Goal: Task Accomplishment & Management: Use online tool/utility

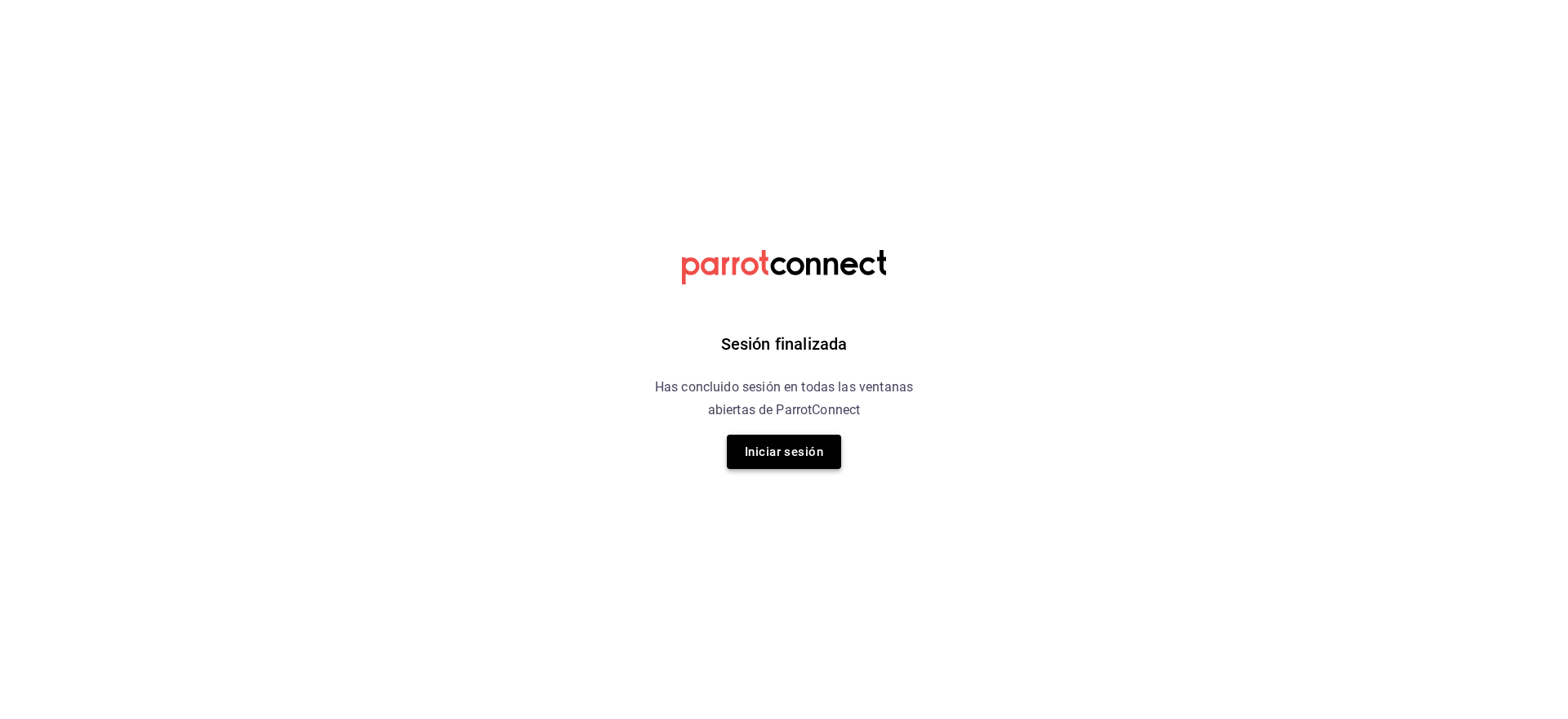
click at [785, 448] on button "Iniciar sesión" at bounding box center [783, 451] width 114 height 34
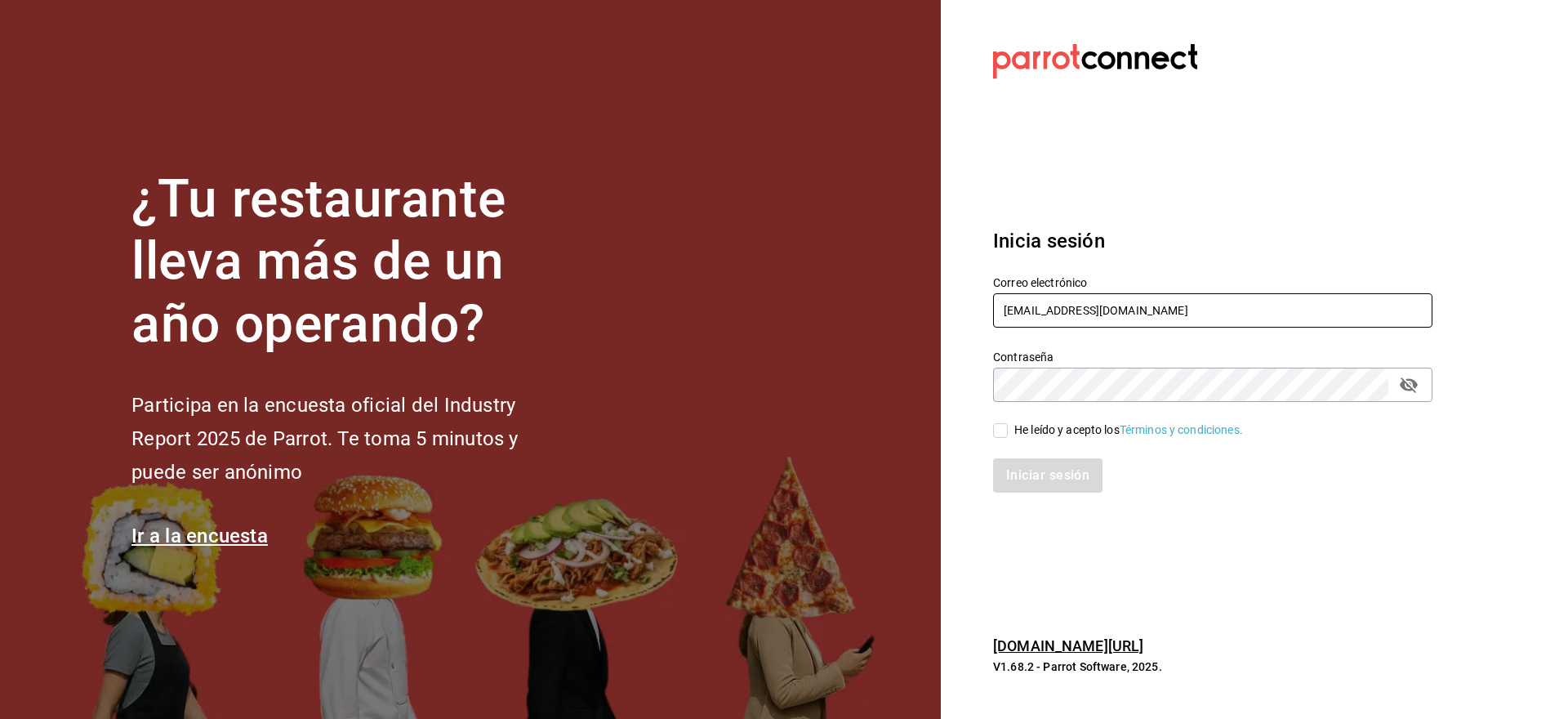
click at [1045, 315] on input "[EMAIL_ADDRESS][DOMAIN_NAME]" at bounding box center [1213, 310] width 439 height 34
click at [1045, 315] on input "cafeandrea@cdmx.com" at bounding box center [1213, 310] width 439 height 34
paste input "green@rino"
type input "green@rino.com"
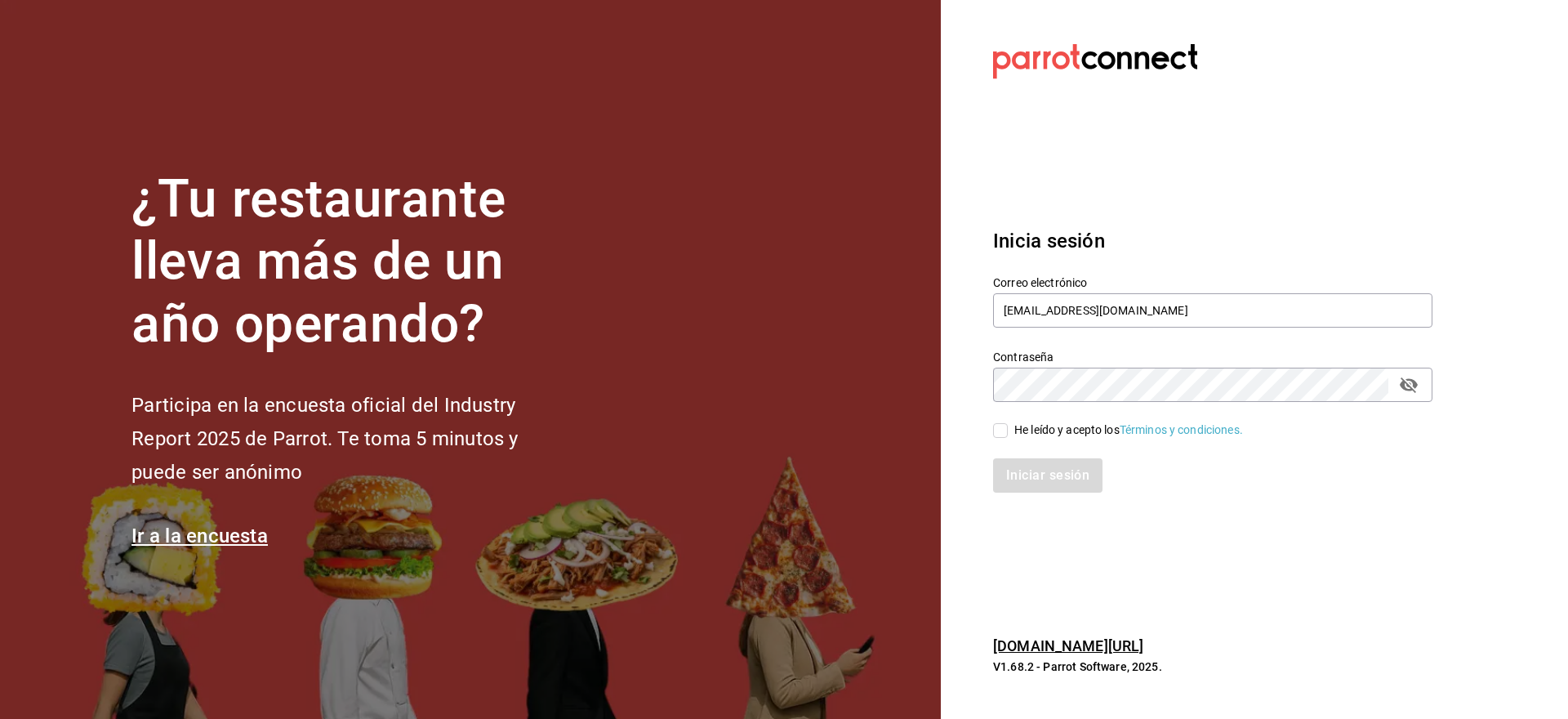
click at [1046, 430] on div "He leído y acepto los Términos y condiciones." at bounding box center [1129, 431] width 229 height 18
click at [1008, 430] on input "He leído y acepto los Términos y condiciones." at bounding box center [1000, 430] width 15 height 15
checkbox input "true"
click at [1044, 472] on button "Iniciar sesión" at bounding box center [1049, 474] width 111 height 34
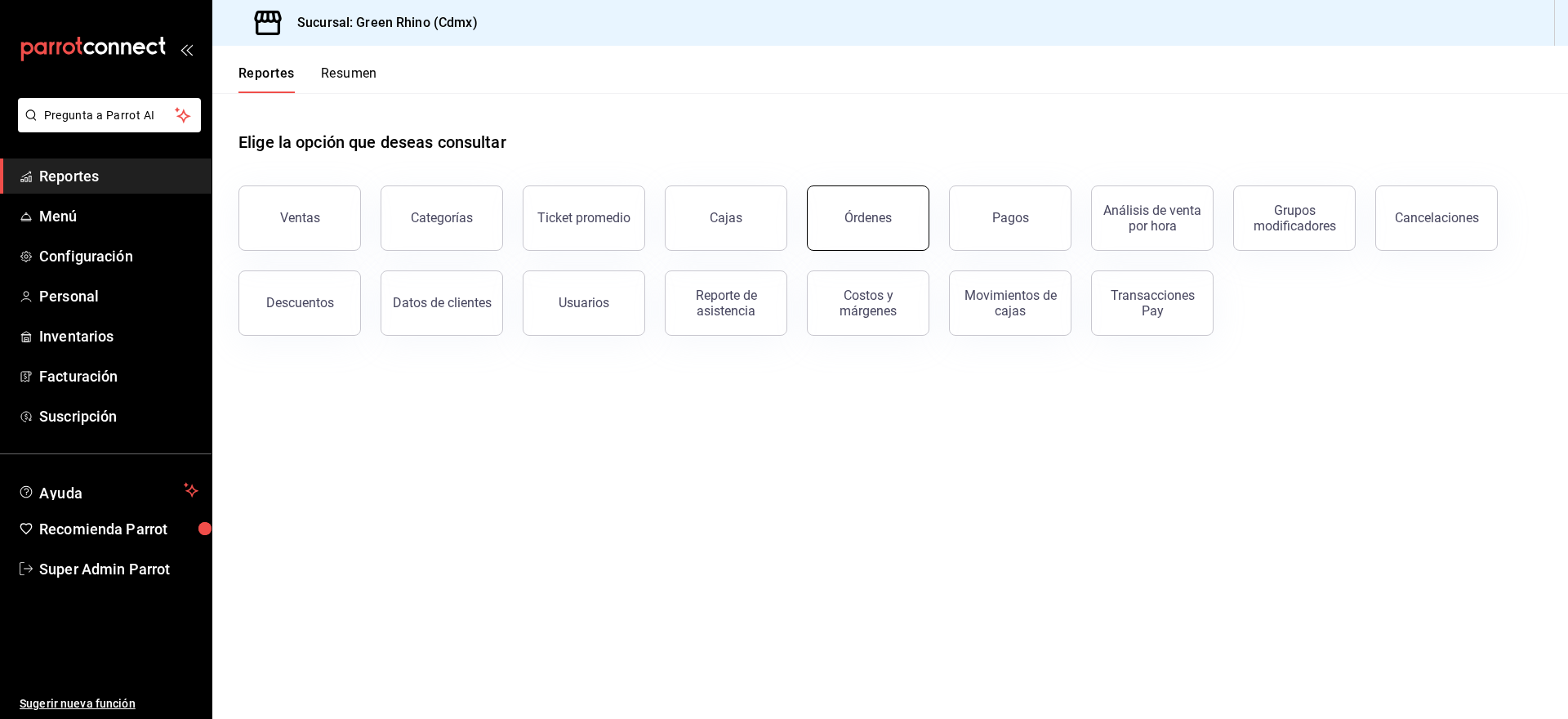
click at [873, 201] on button "Órdenes" at bounding box center [869, 217] width 123 height 65
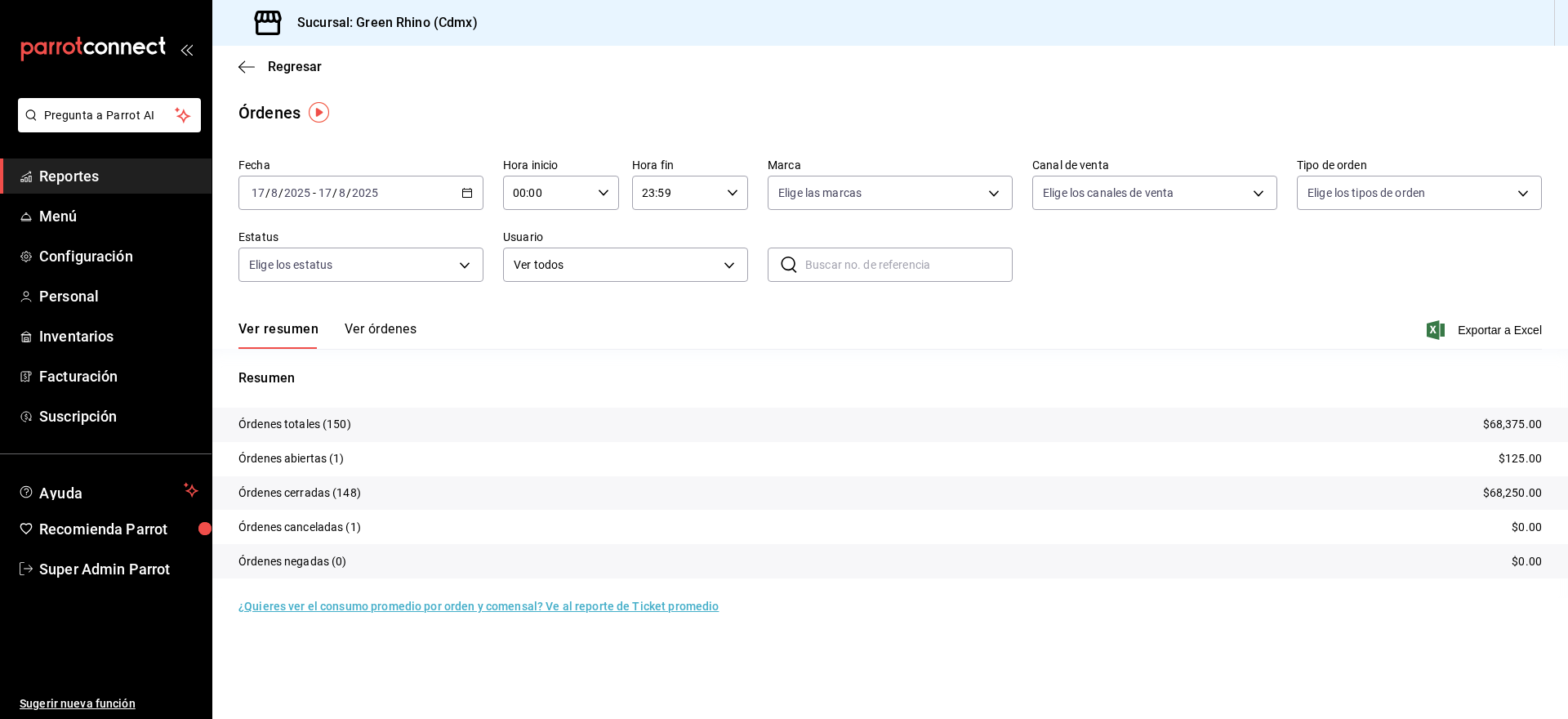
click at [360, 187] on input "2025" at bounding box center [365, 192] width 28 height 13
click at [299, 273] on span "Ayer" at bounding box center [316, 280] width 127 height 18
click at [330, 199] on div "[DATE] [DATE] - [DATE] [DATE]" at bounding box center [361, 192] width 245 height 34
click at [301, 241] on span "Hoy" at bounding box center [316, 243] width 127 height 18
